Goal: Task Accomplishment & Management: Complete application form

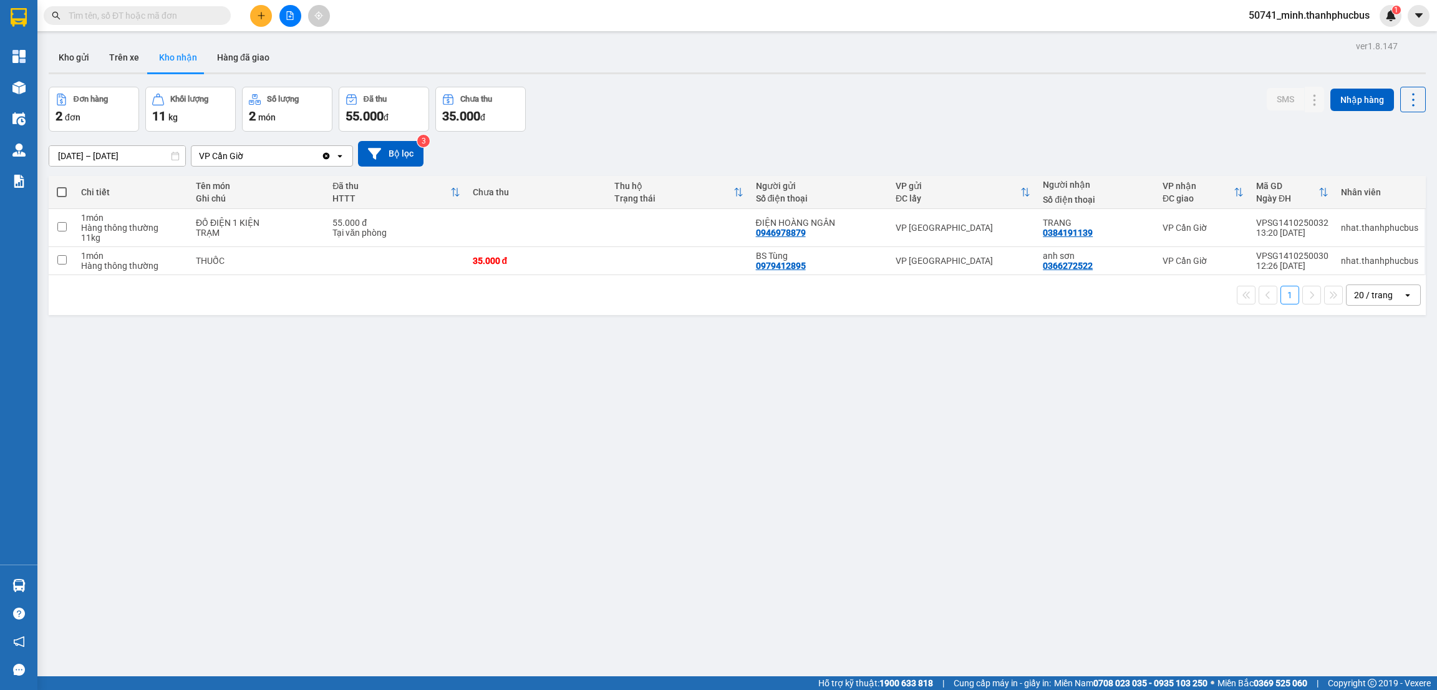
click at [257, 16] on icon "plus" at bounding box center [261, 15] width 9 height 9
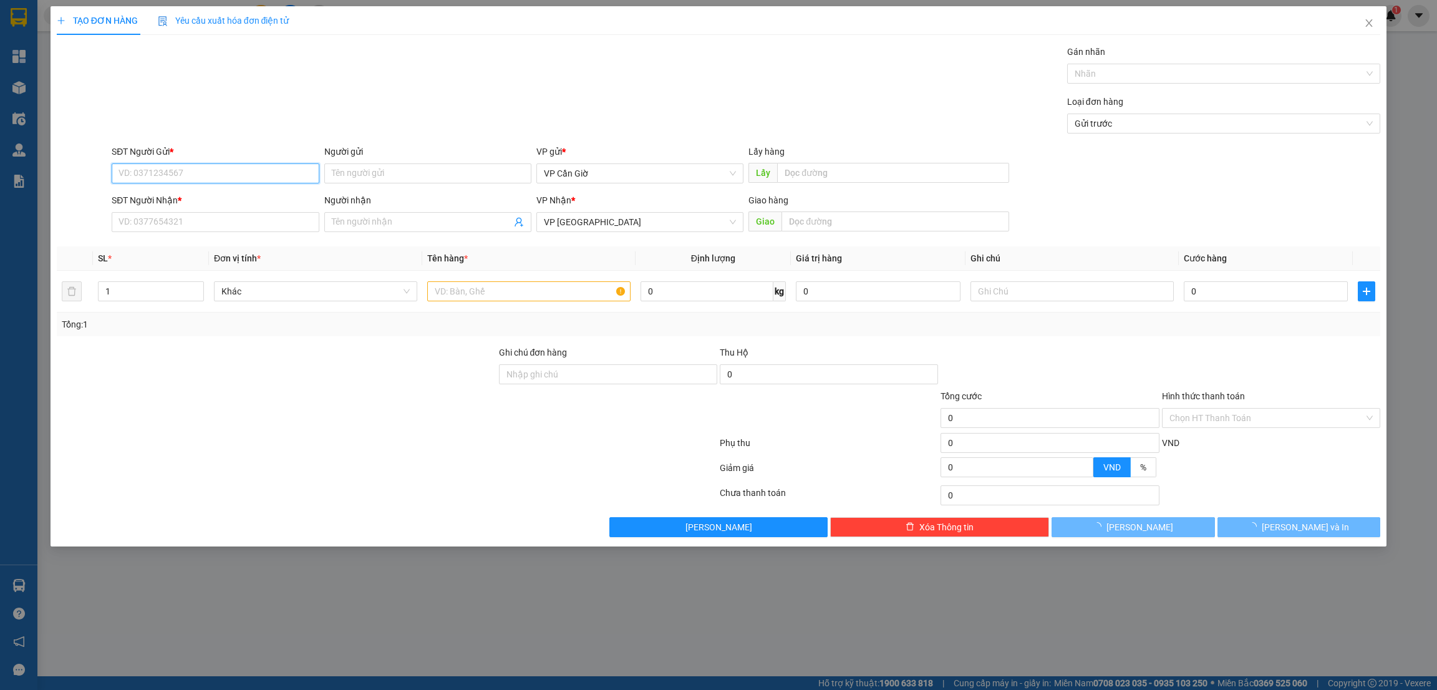
click at [145, 170] on input "SĐT Người Gửi *" at bounding box center [215, 173] width 207 height 20
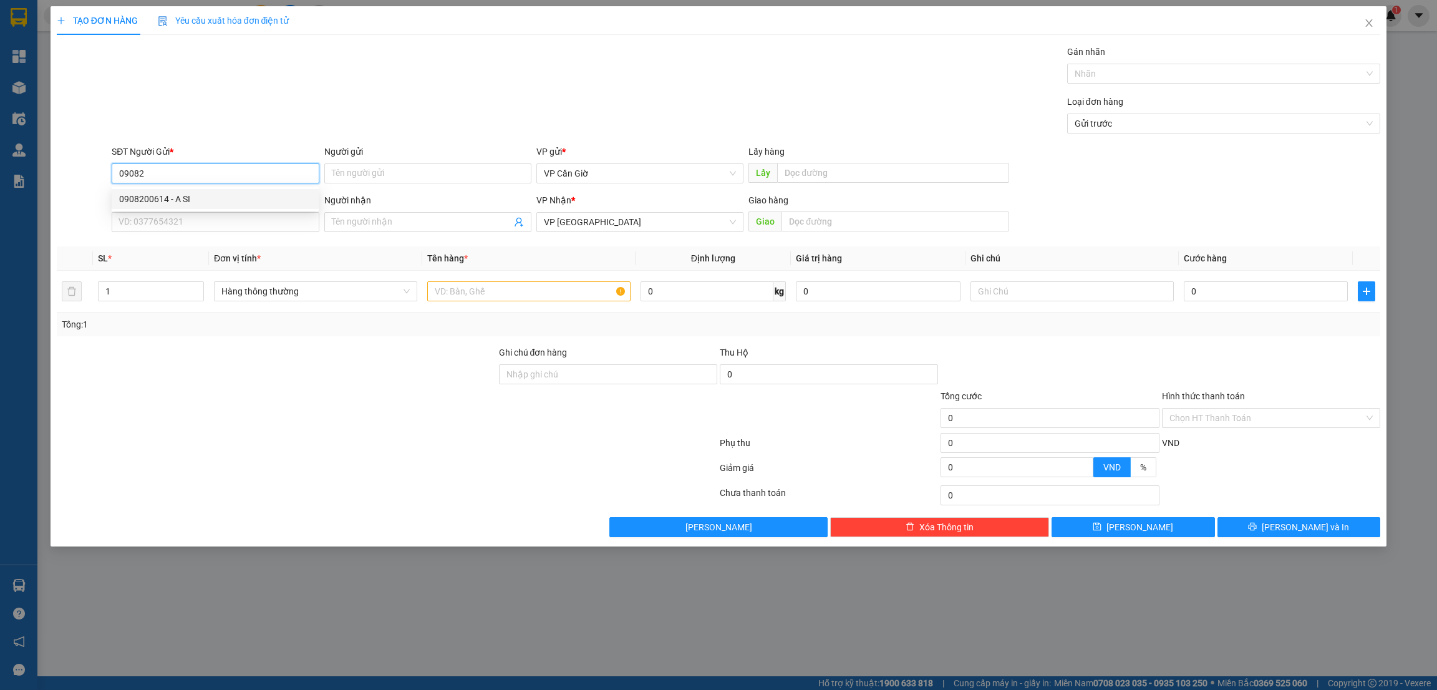
click at [159, 195] on div "0908200614 - A SI" at bounding box center [215, 199] width 192 height 14
type input "0908200614"
type input "A SI"
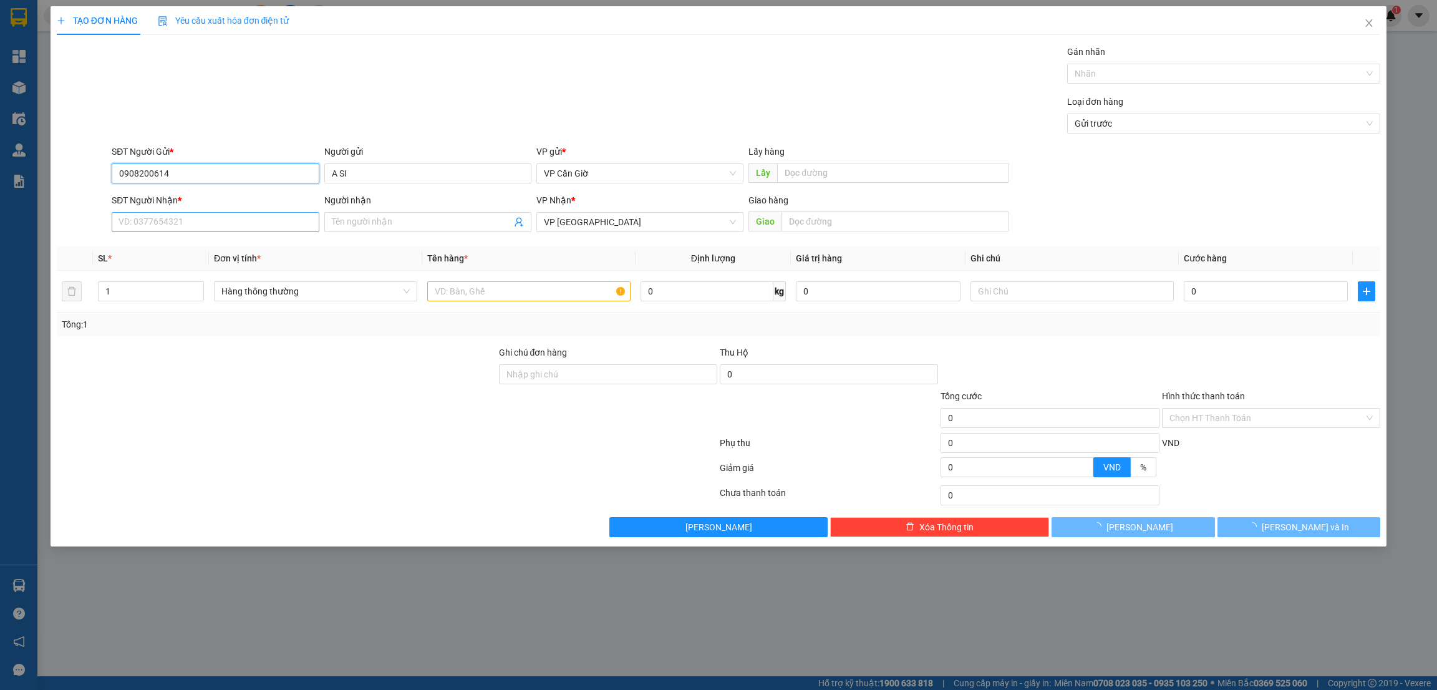
type input "0908200614"
click at [138, 222] on input "SĐT Người Nhận *" at bounding box center [215, 222] width 207 height 20
type input "25.000"
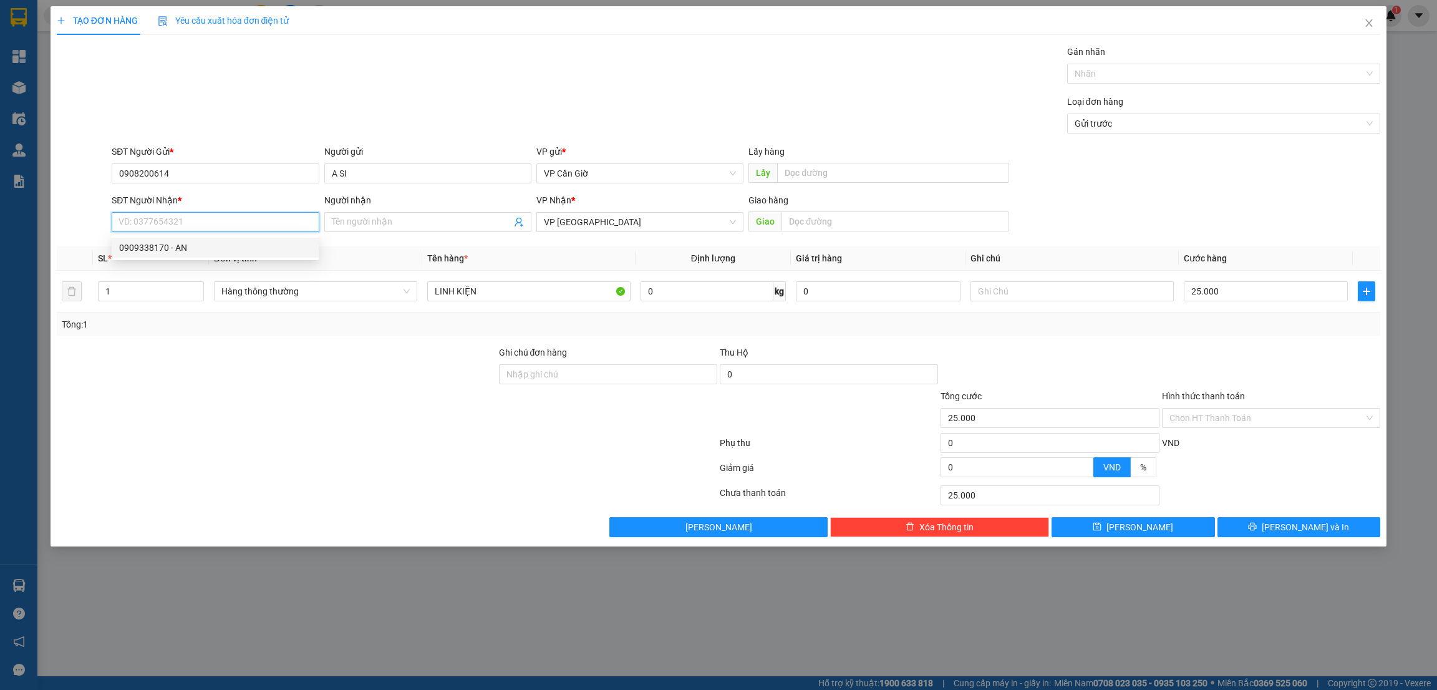
click at [162, 253] on div "0909338170 - AN" at bounding box center [215, 248] width 192 height 14
type input "0909338170"
type input "AN"
click at [1222, 415] on input "Hình thức thanh toán" at bounding box center [1266, 418] width 195 height 19
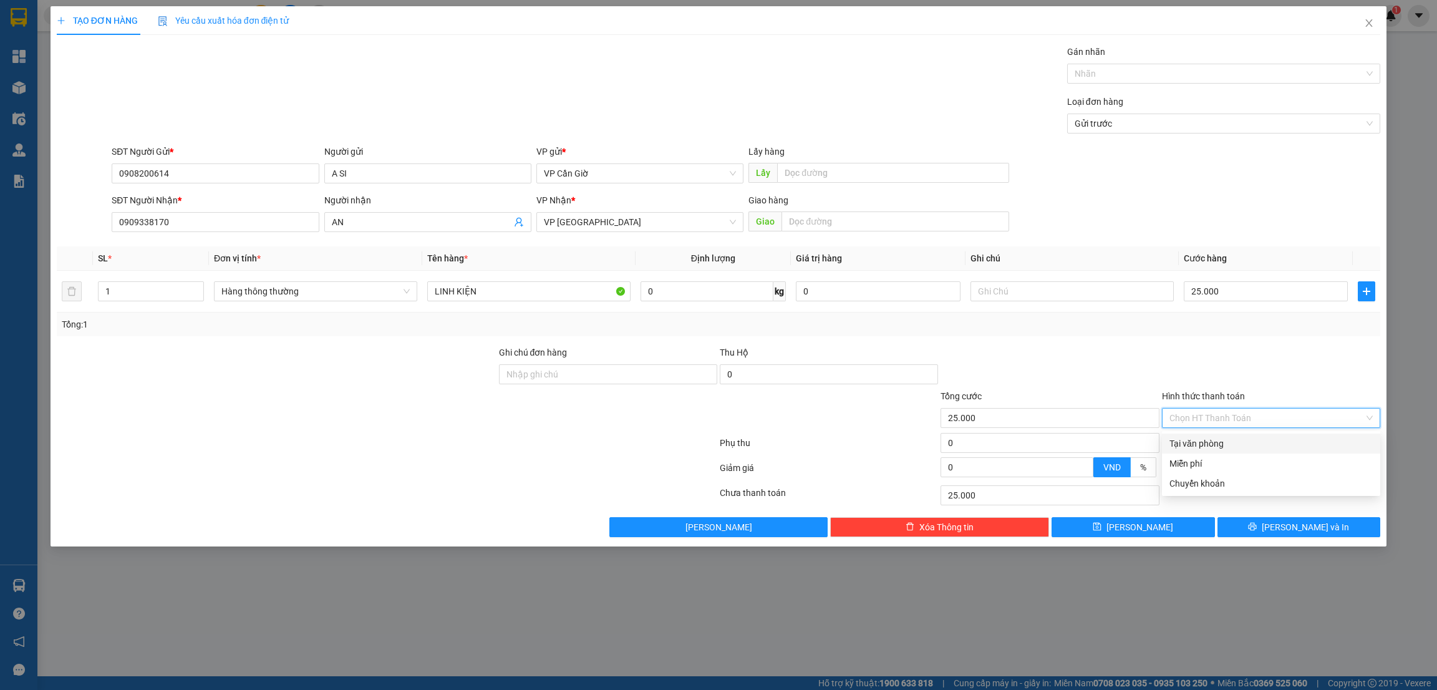
click at [1207, 440] on div "Tại văn phòng" at bounding box center [1270, 444] width 203 height 14
type input "0"
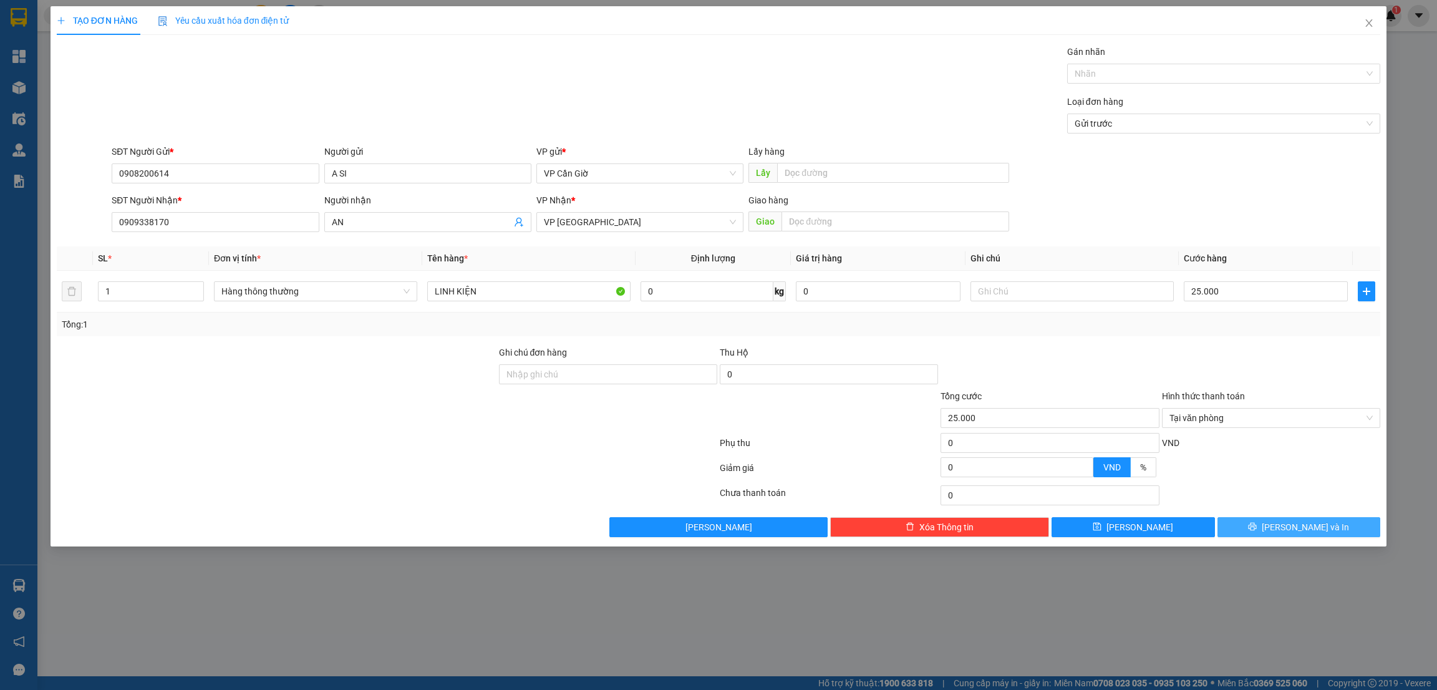
click at [1282, 525] on button "[PERSON_NAME] và In" at bounding box center [1298, 527] width 163 height 20
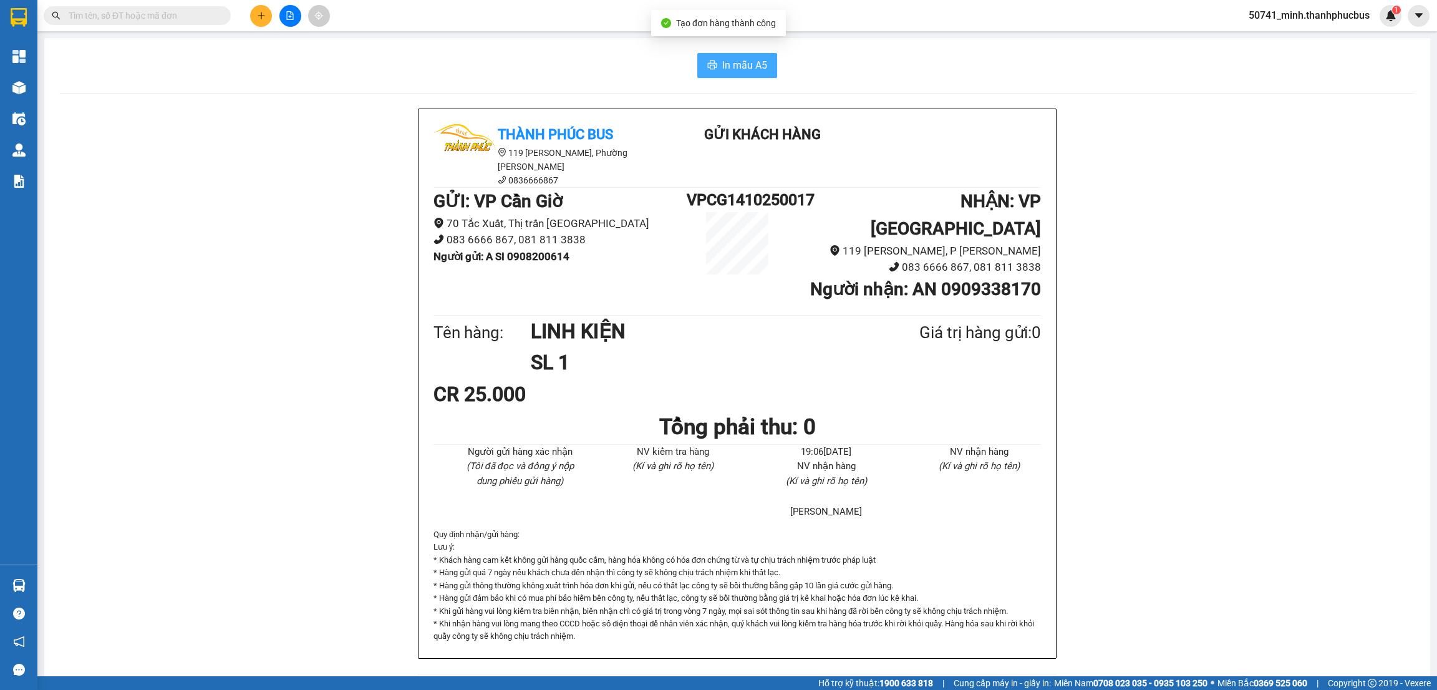
click at [738, 64] on span "In mẫu A5" at bounding box center [744, 65] width 45 height 16
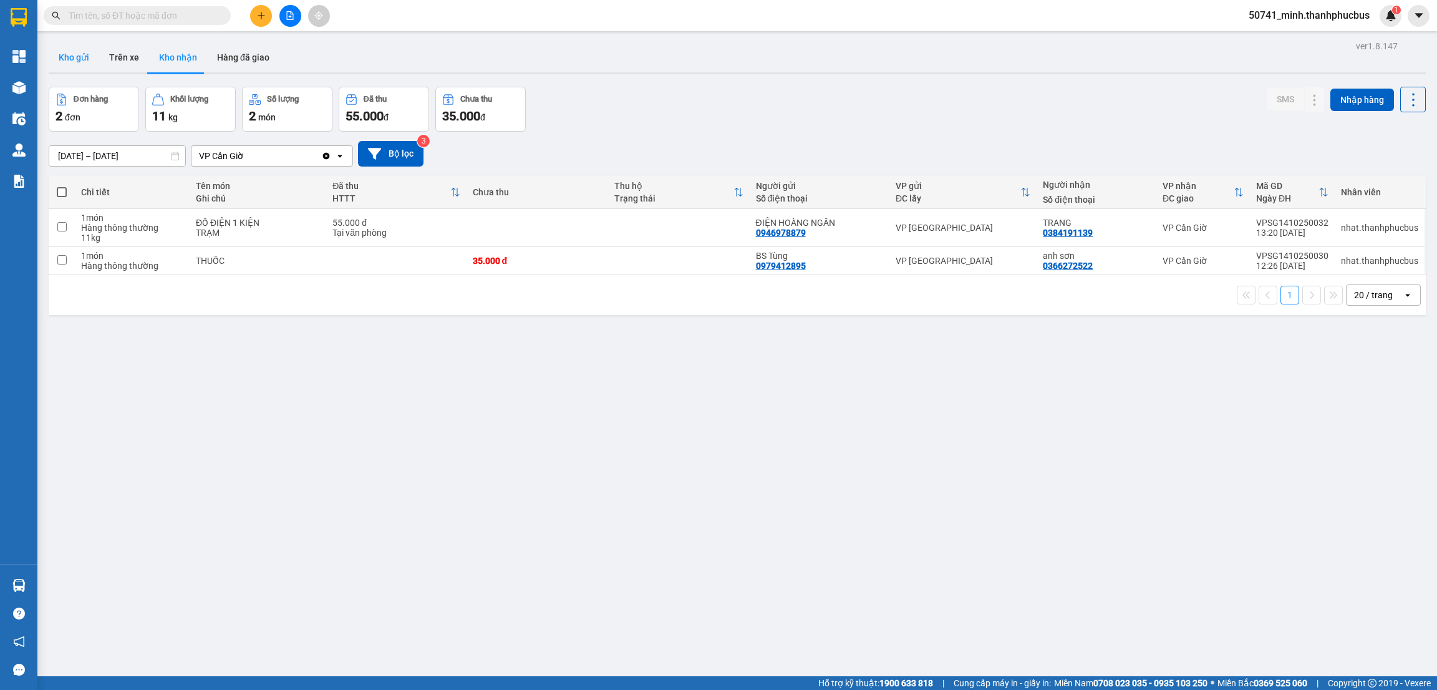
click at [78, 54] on button "Kho gửi" at bounding box center [74, 57] width 51 height 30
